Goal: Check status: Check status

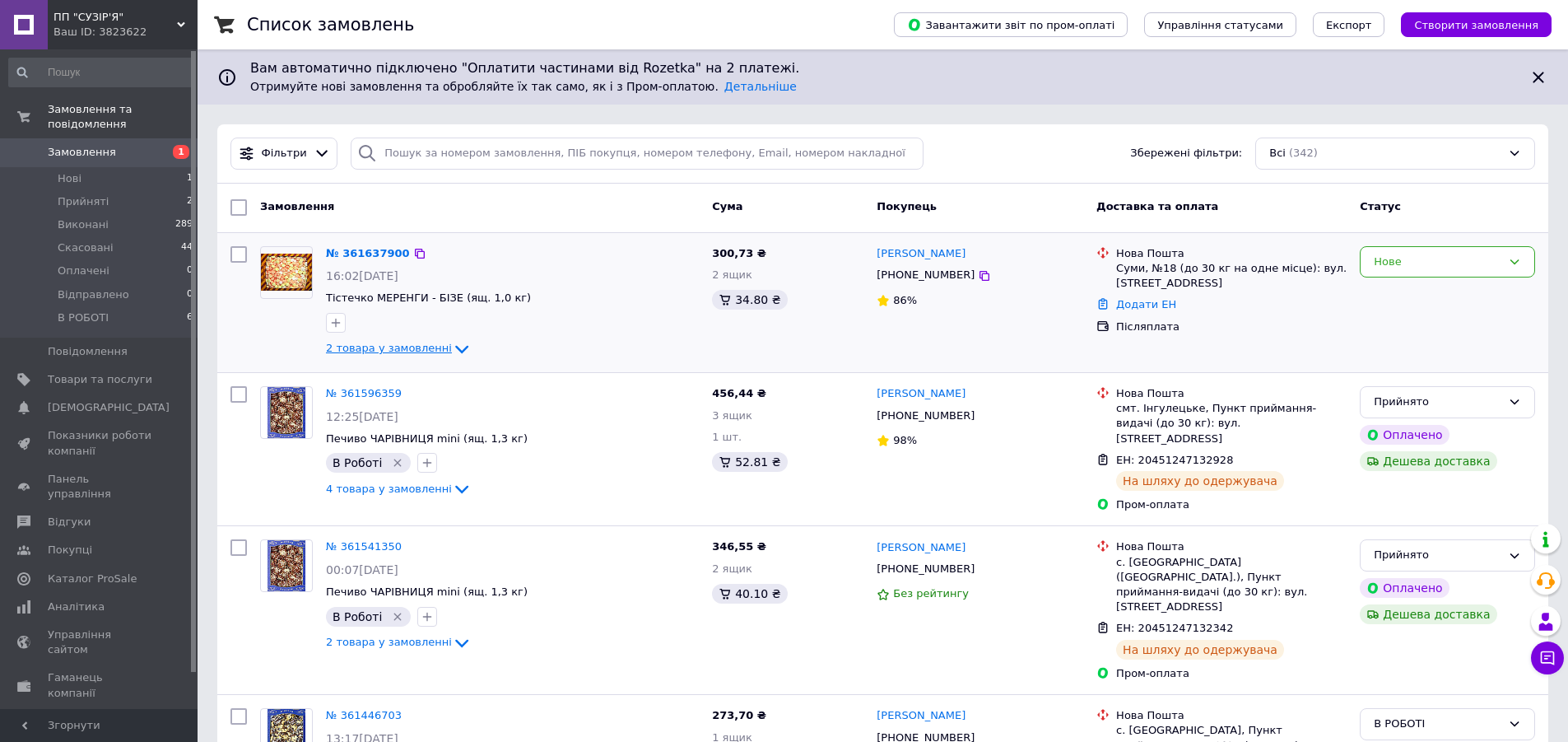
click at [412, 351] on span "2 товара у замовленні" at bounding box center [389, 348] width 126 height 13
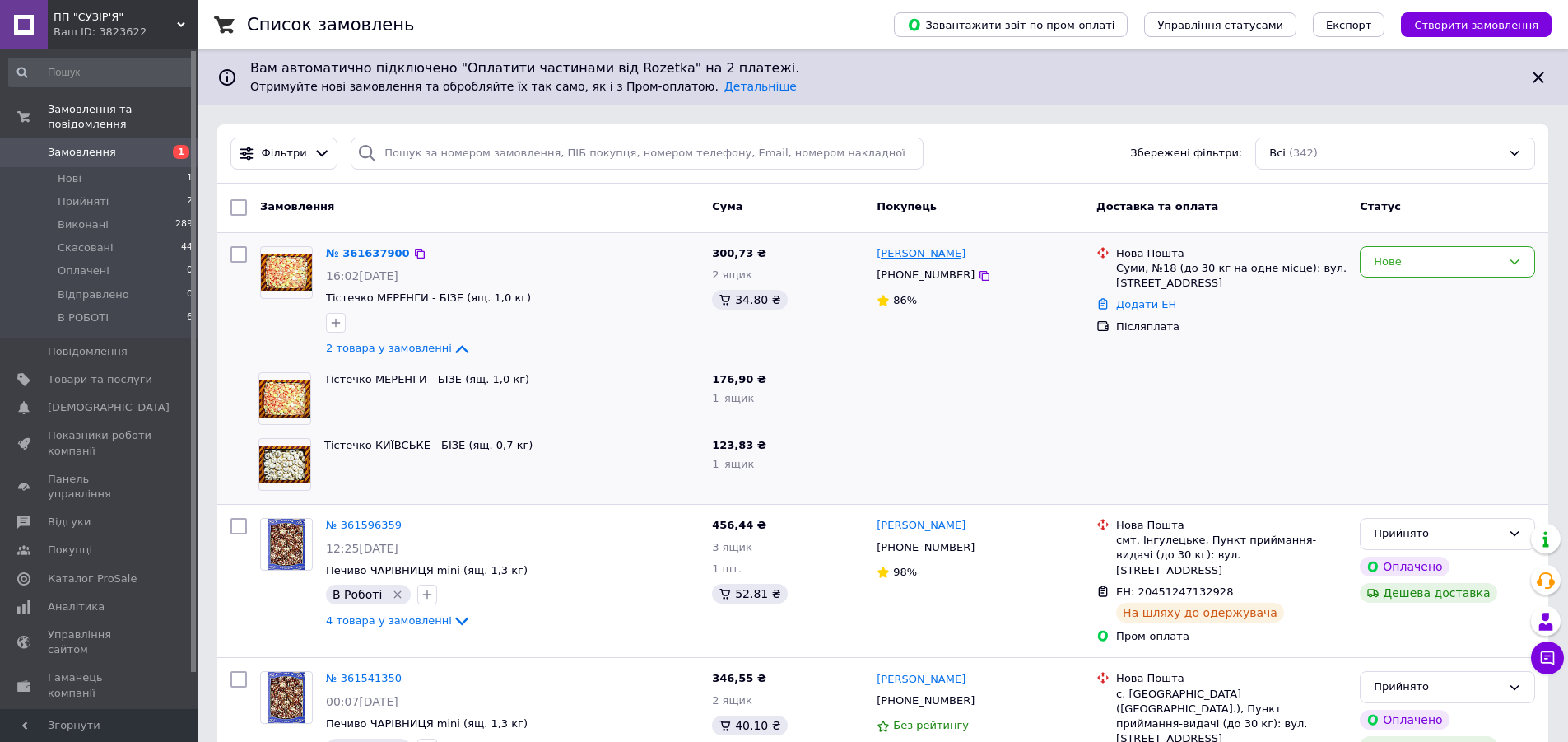
click at [924, 256] on link "Ірина Щербак" at bounding box center [921, 254] width 89 height 15
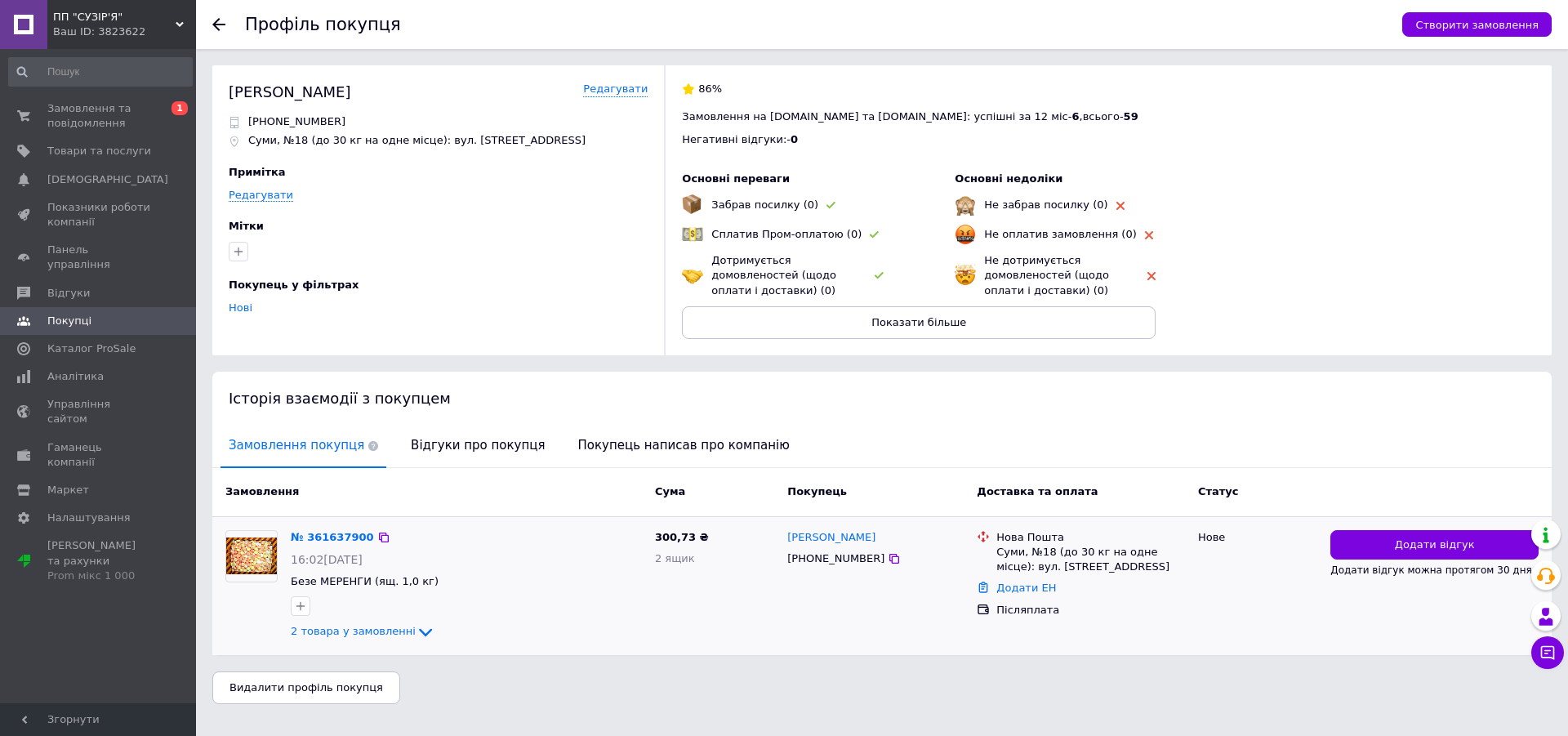
click at [829, 562] on div "+380660191085" at bounding box center [836, 558] width 104 height 21
click at [821, 561] on div "+380660191085" at bounding box center [836, 558] width 104 height 21
